Goal: Find specific page/section: Find specific page/section

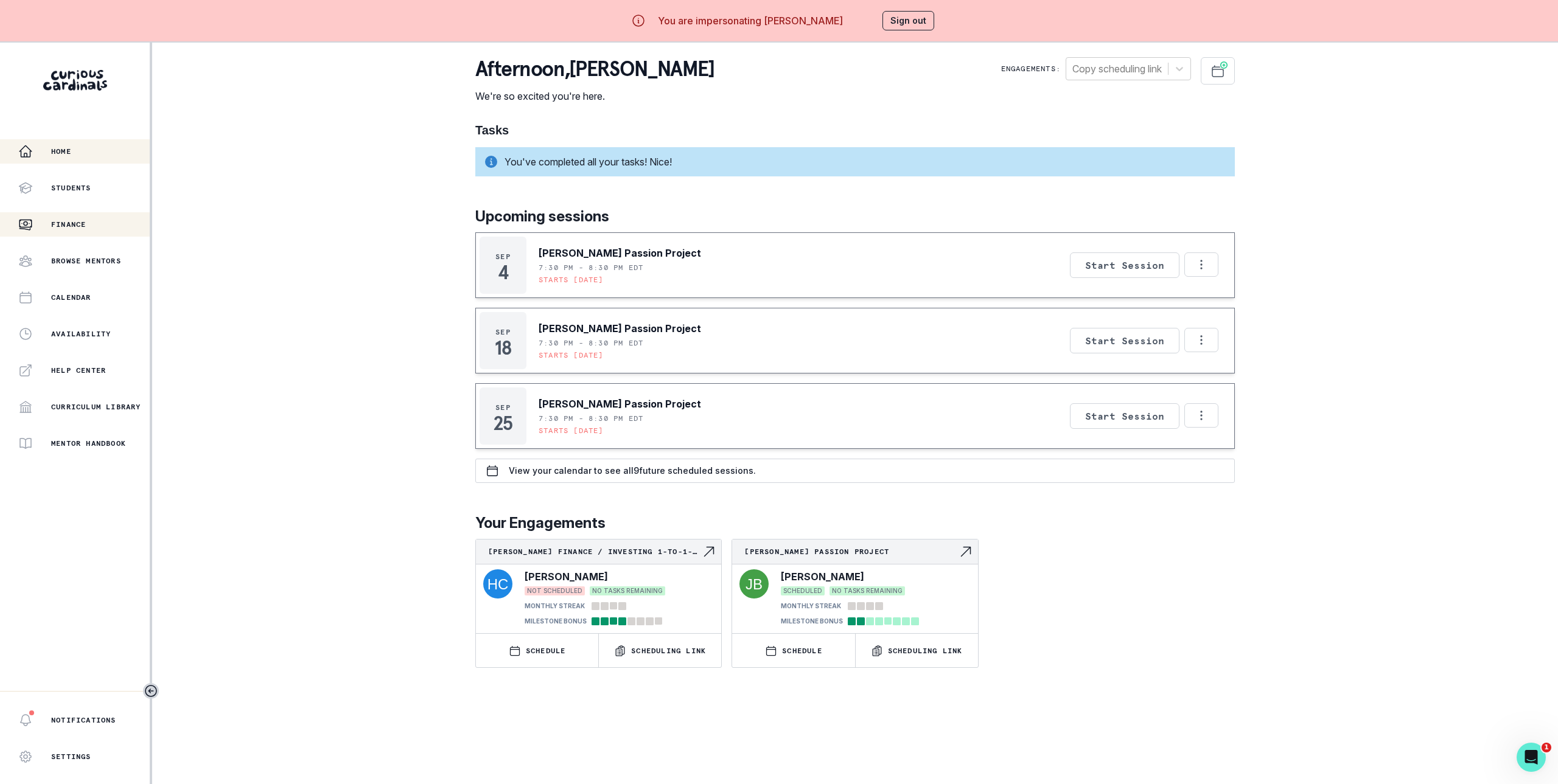
click at [103, 212] on button "Finance" at bounding box center [74, 225] width 150 height 25
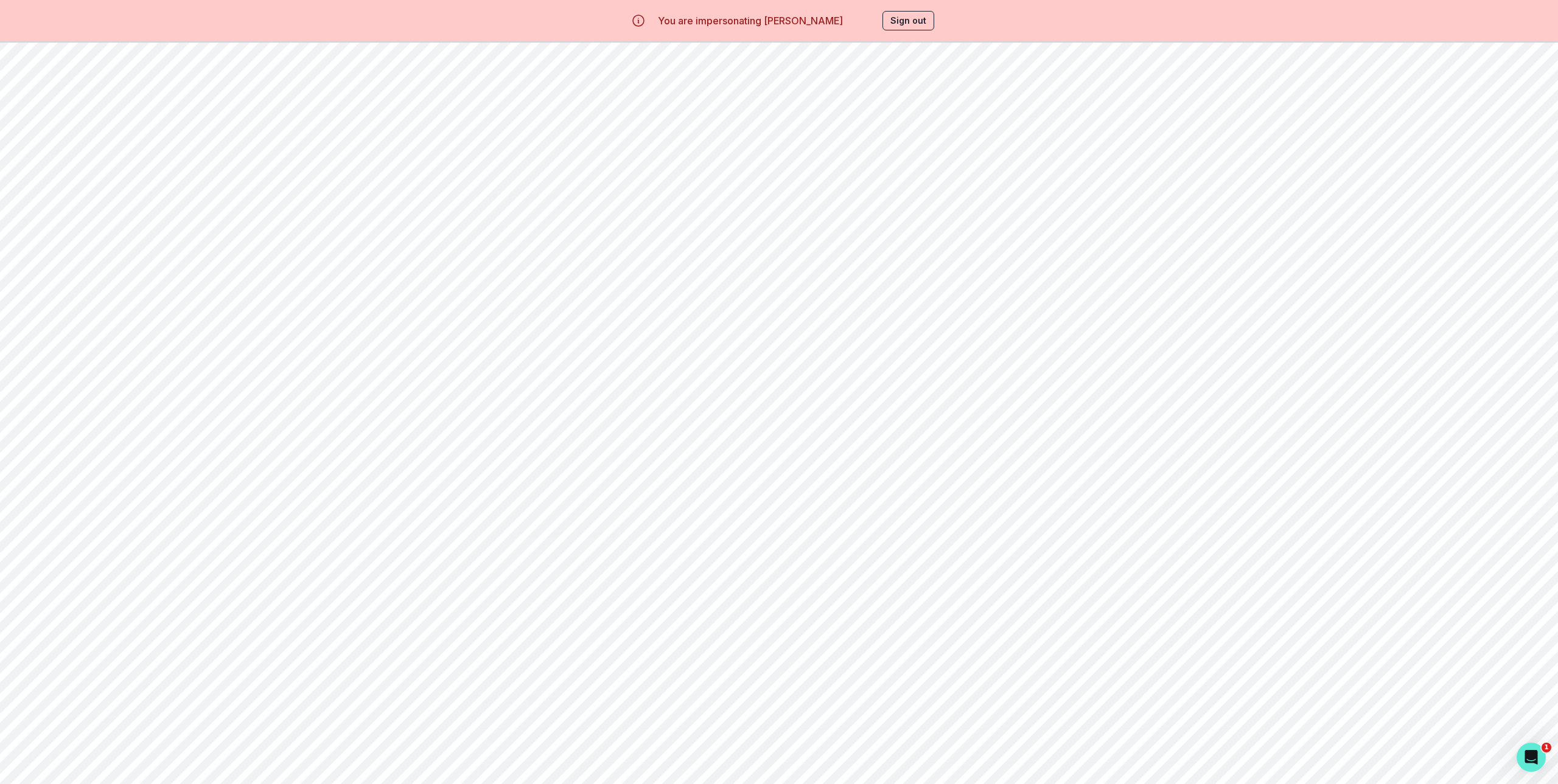
click at [111, 197] on button "Students" at bounding box center [74, 188] width 150 height 25
click at [609, 175] on p "[PERSON_NAME] Finance / Investing 1-to-1-course" at bounding box center [563, 174] width 146 height 22
click at [1060, 78] on button "Engagement Story Link" at bounding box center [1037, 71] width 150 height 28
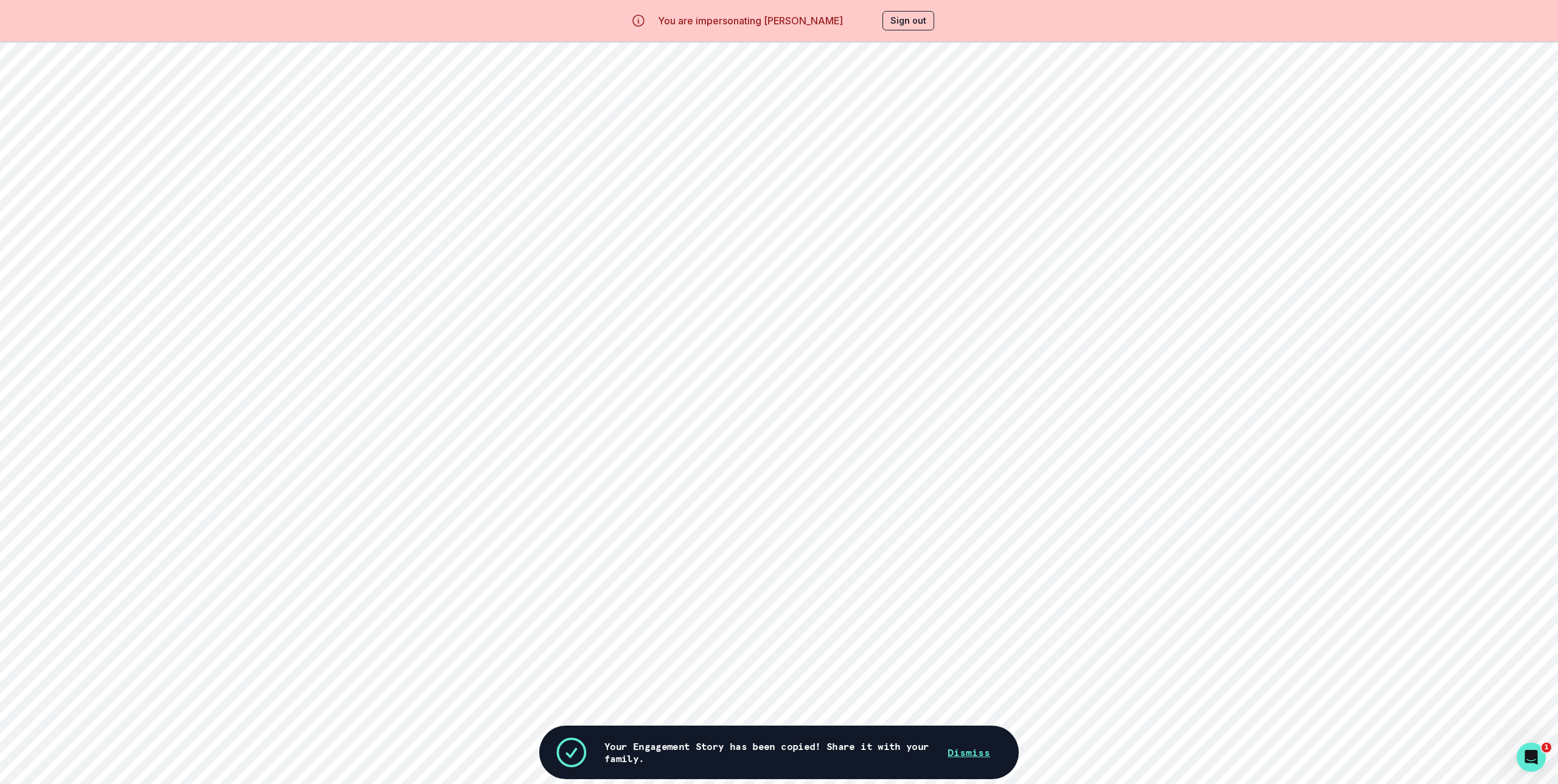
click at [915, 14] on button "Sign out" at bounding box center [908, 20] width 51 height 19
